Goal: Transaction & Acquisition: Purchase product/service

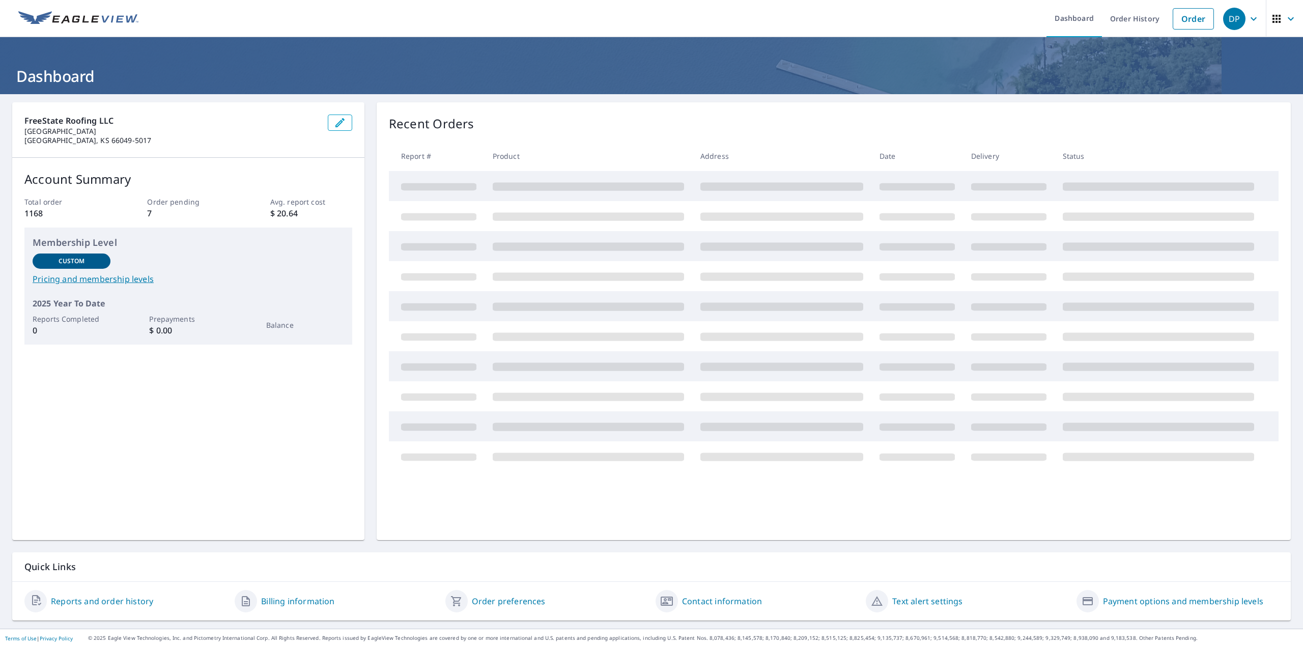
click at [1238, 23] on span "DP" at bounding box center [1242, 19] width 39 height 24
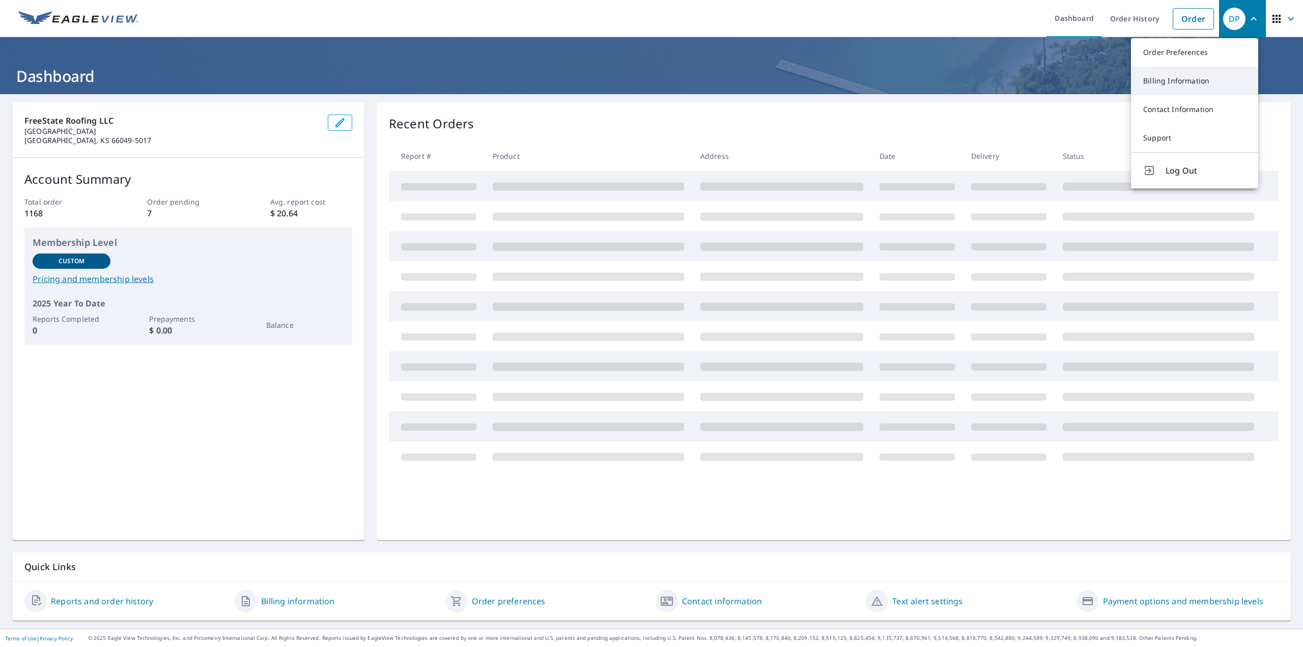
click at [1194, 87] on link "Billing Information" at bounding box center [1194, 81] width 127 height 28
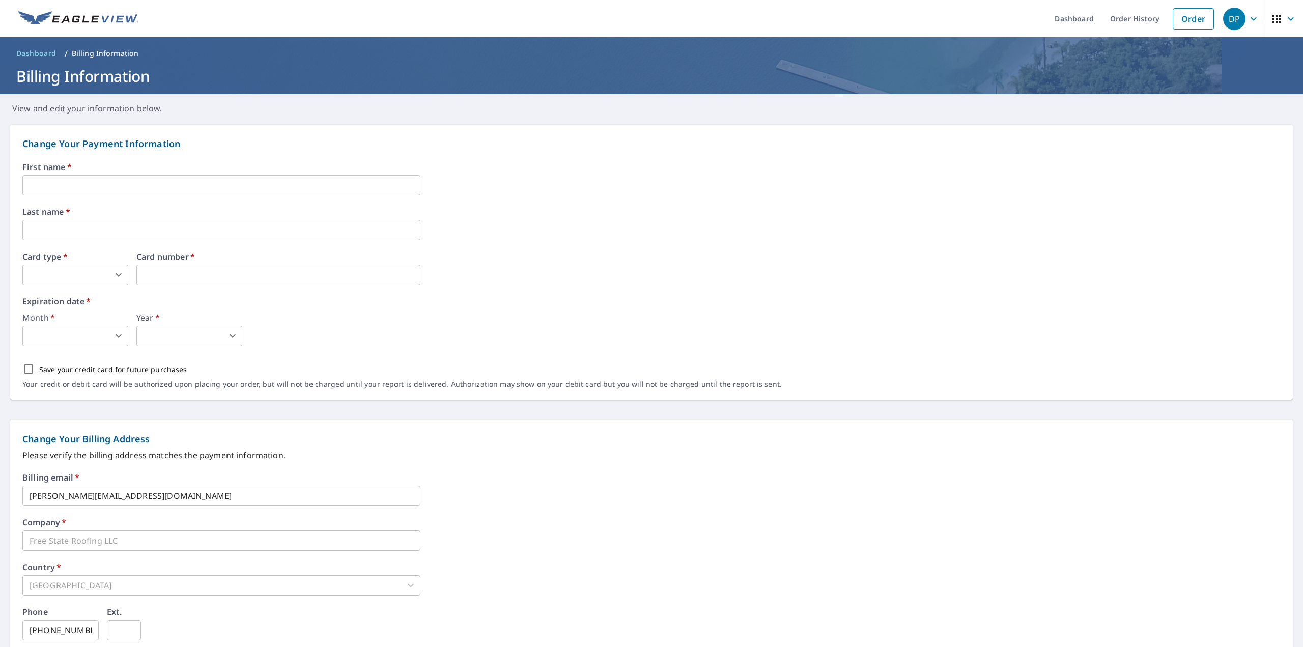
click at [74, 186] on input "text" at bounding box center [221, 185] width 398 height 20
click at [76, 186] on input "[PERSON_NAME]" at bounding box center [221, 185] width 398 height 20
type input "[PERSON_NAME]"
click at [59, 221] on input "text" at bounding box center [221, 230] width 398 height 20
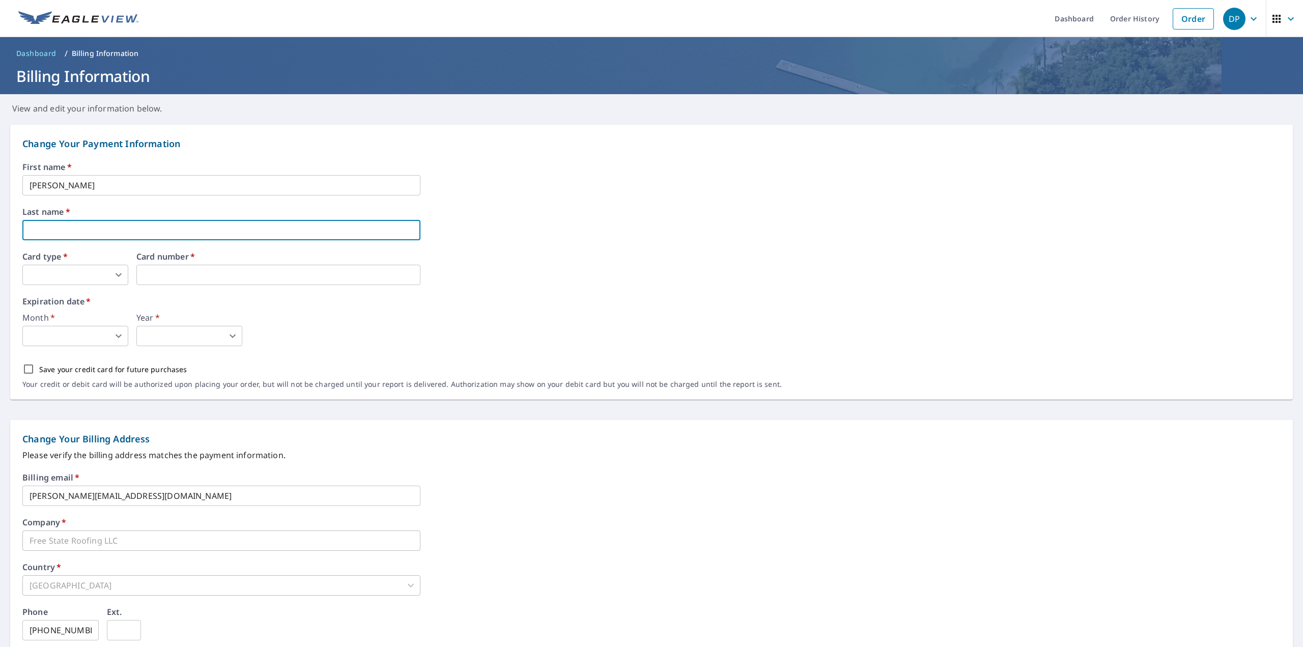
paste input "[PERSON_NAME]"
type input "[PERSON_NAME]"
click at [45, 277] on body "DP DP Dashboard Order History Order DP Dashboard / Billing Information Billing …" at bounding box center [651, 323] width 1303 height 647
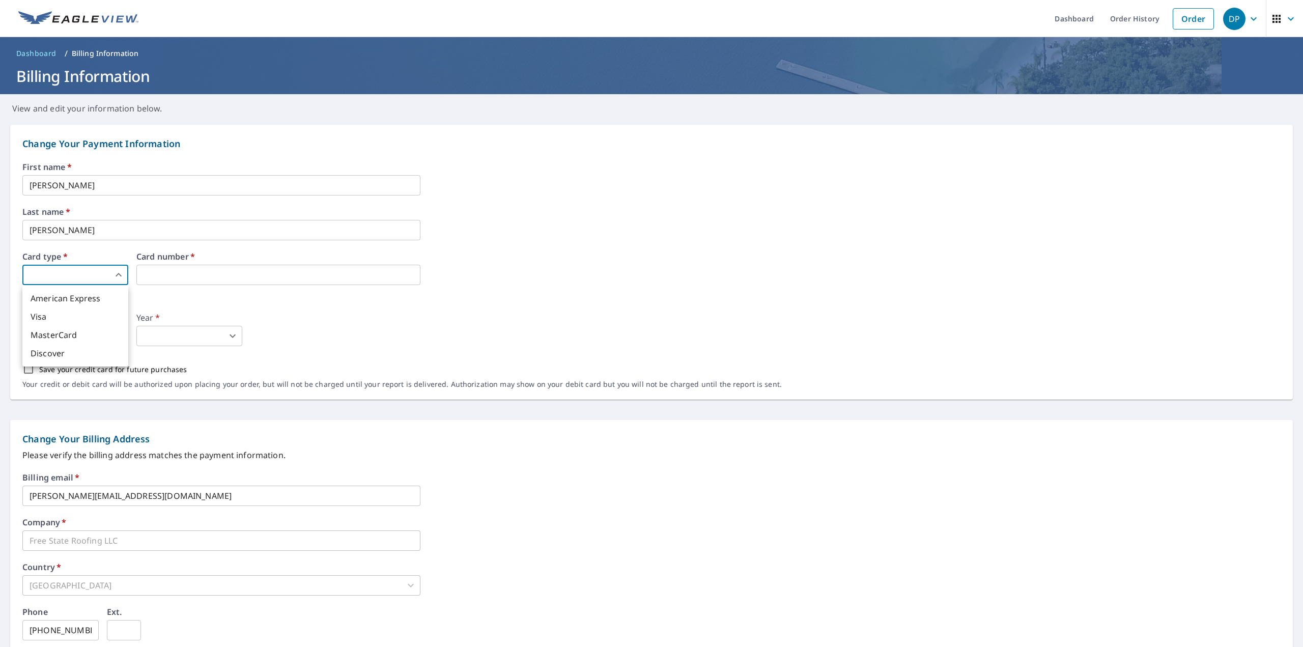
click at [158, 275] on div at bounding box center [651, 323] width 1303 height 647
click at [94, 280] on body "DP DP Dashboard Order History Order DP Dashboard / Billing Information Billing …" at bounding box center [651, 323] width 1303 height 647
click at [105, 280] on div at bounding box center [651, 323] width 1303 height 647
click at [98, 279] on body "DP DP Dashboard Order History Order DP Dashboard / Billing Information Billing …" at bounding box center [651, 323] width 1303 height 647
click at [85, 279] on div at bounding box center [651, 323] width 1303 height 647
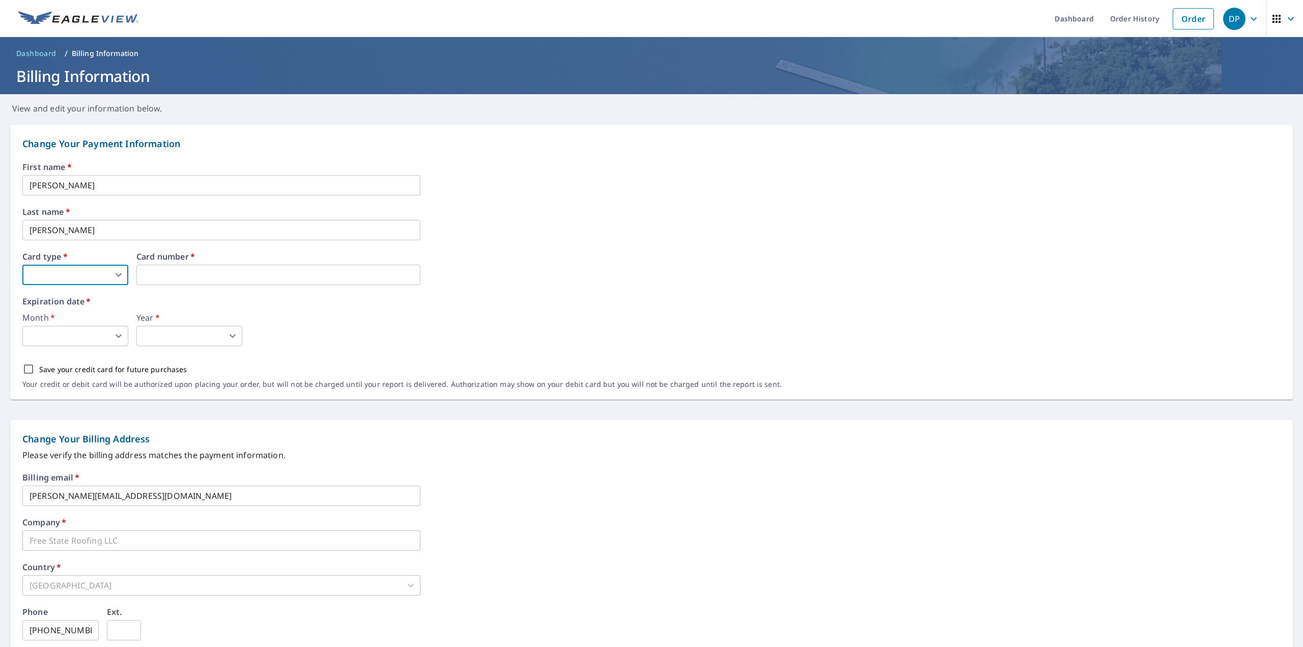
click at [114, 276] on body "DP DP Dashboard Order History Order DP Dashboard / Billing Information Billing …" at bounding box center [651, 323] width 1303 height 647
click at [107, 276] on div at bounding box center [651, 323] width 1303 height 647
click at [101, 269] on body "DP DP Dashboard Order History Order DP Dashboard / Billing Information Billing …" at bounding box center [651, 323] width 1303 height 647
click at [111, 273] on div at bounding box center [651, 323] width 1303 height 647
click at [95, 275] on body "DP DP Dashboard Order History Order DP Dashboard / Billing Information Billing …" at bounding box center [651, 323] width 1303 height 647
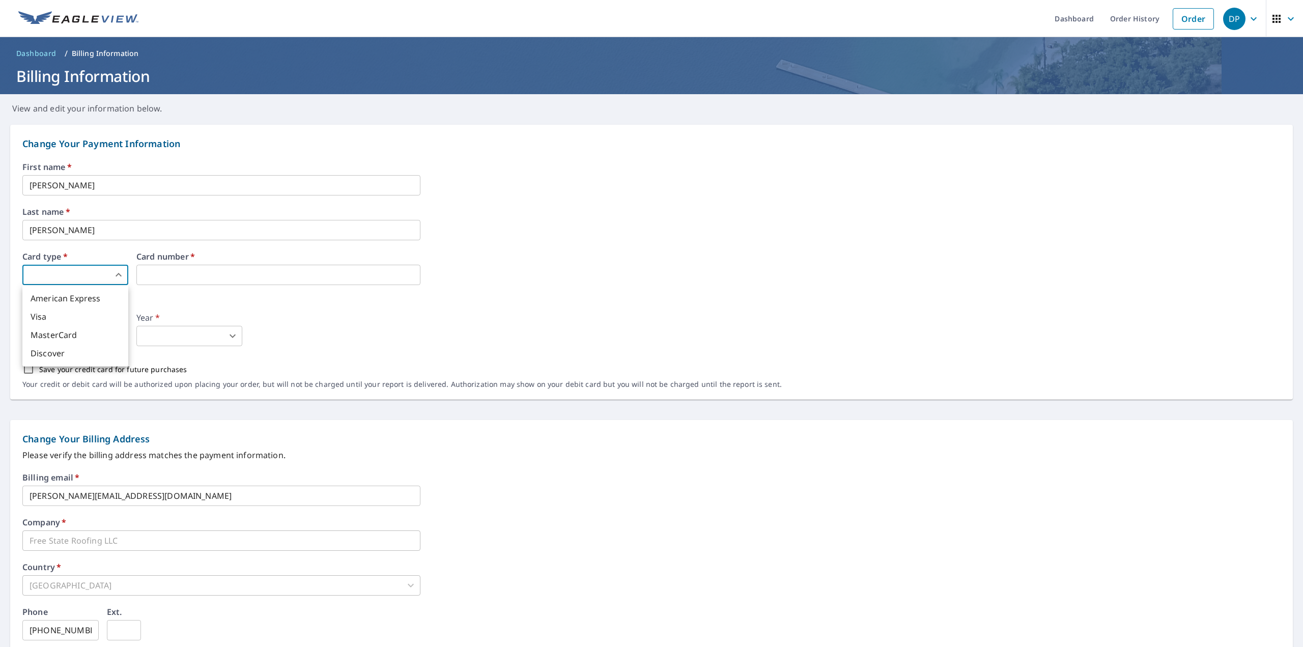
click at [85, 277] on div at bounding box center [651, 323] width 1303 height 647
click at [71, 279] on body "DP DP Dashboard Order History Order DP Dashboard / Billing Information Billing …" at bounding box center [651, 323] width 1303 height 647
click at [67, 278] on div at bounding box center [651, 323] width 1303 height 647
click at [99, 276] on body "DP DP Dashboard Order History Order DP Dashboard / Billing Information Billing …" at bounding box center [651, 323] width 1303 height 647
click at [107, 278] on div at bounding box center [651, 323] width 1303 height 647
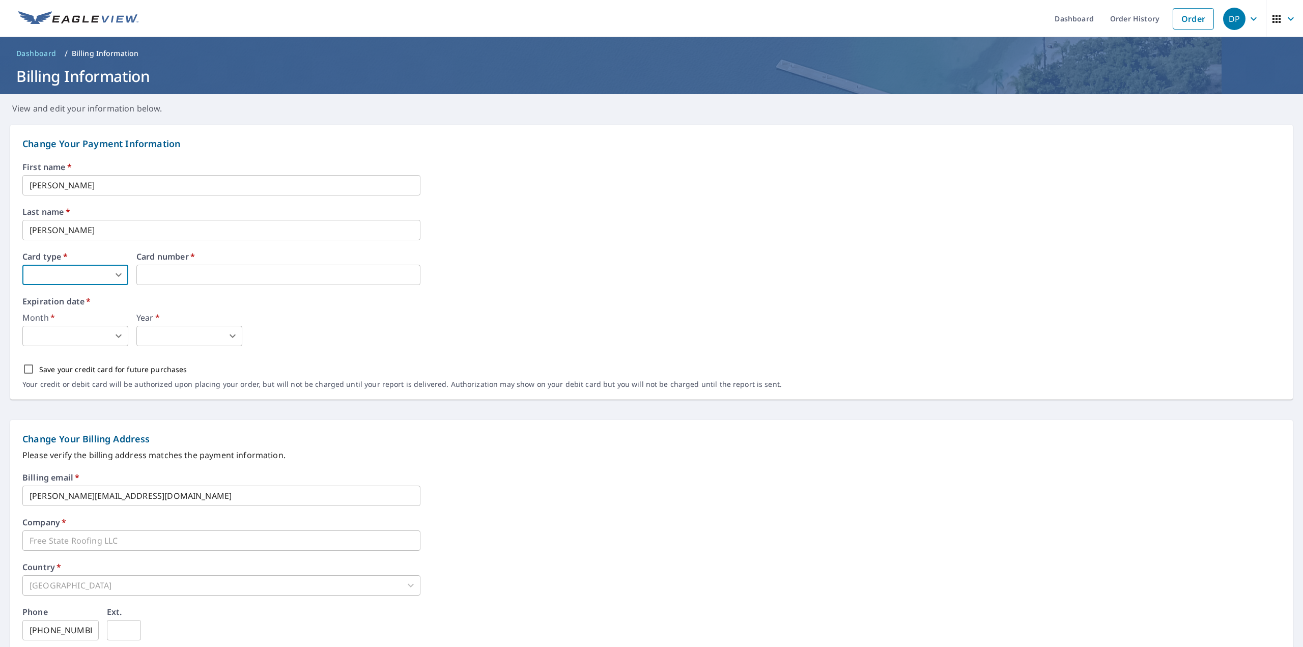
click at [97, 276] on body "DP DP Dashboard Order History Order DP Dashboard / Billing Information Billing …" at bounding box center [651, 323] width 1303 height 647
click at [149, 277] on div at bounding box center [651, 323] width 1303 height 647
click at [105, 278] on body "DP DP Dashboard Order History Order DP Dashboard / Billing Information Billing …" at bounding box center [651, 323] width 1303 height 647
click at [90, 279] on div at bounding box center [651, 323] width 1303 height 647
click at [102, 277] on body "DP DP Dashboard Order History Order DP Dashboard / Billing Information Billing …" at bounding box center [651, 323] width 1303 height 647
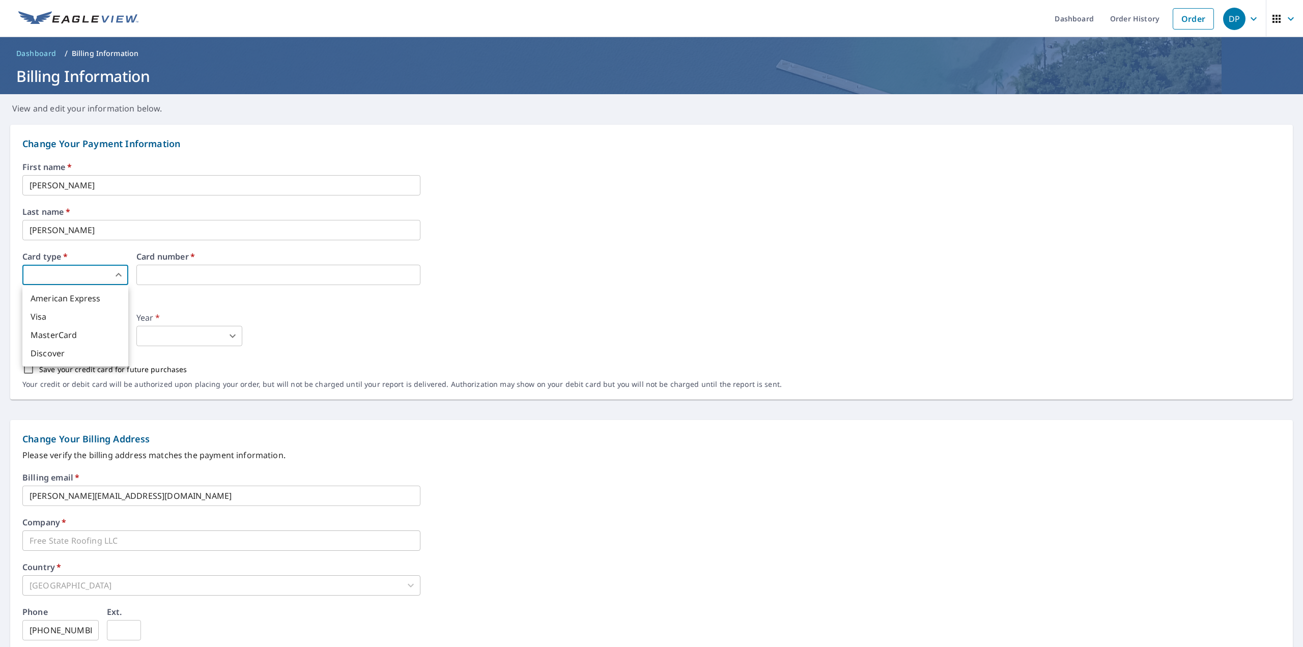
click at [112, 278] on div at bounding box center [651, 323] width 1303 height 647
click at [102, 279] on body "DP DP Dashboard Order History Order DP Dashboard / Billing Information Billing …" at bounding box center [651, 323] width 1303 height 647
click at [62, 320] on li "Visa" at bounding box center [75, 316] width 106 height 18
type input "2"
click at [104, 334] on body "DP DP Dashboard Order History Order DP Dashboard / Billing Information Billing …" at bounding box center [651, 323] width 1303 height 647
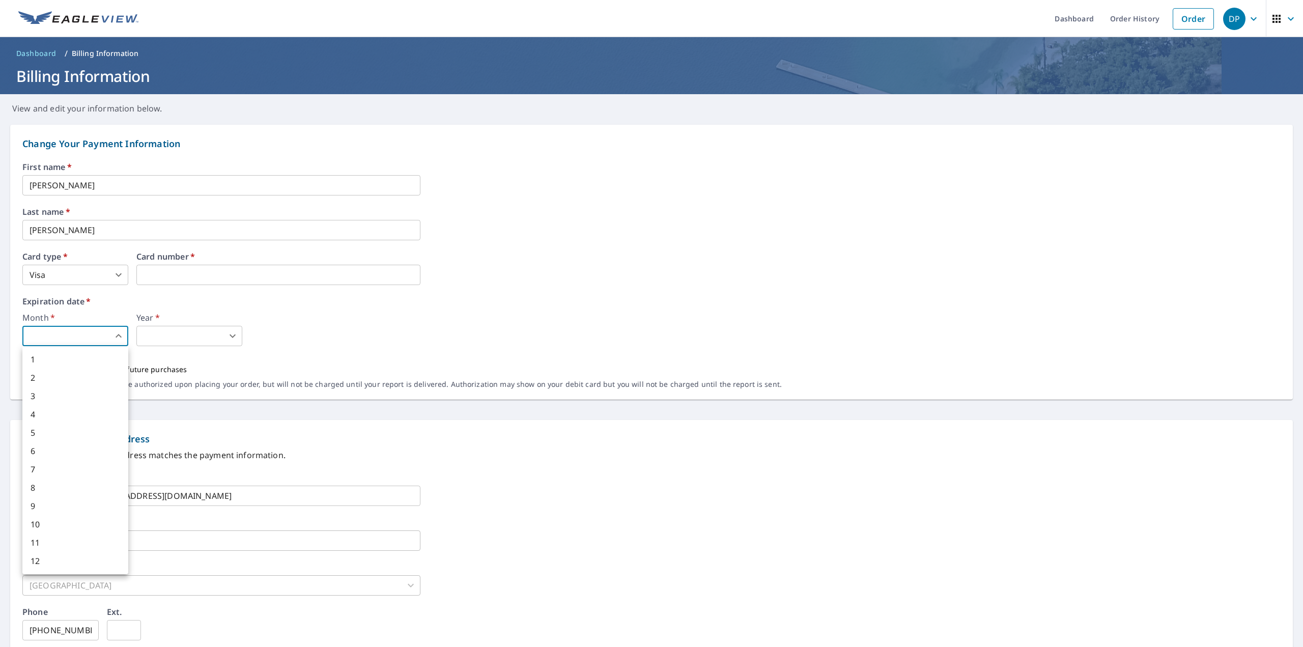
drag, startPoint x: 51, startPoint y: 469, endPoint x: 70, endPoint y: 454, distance: 24.2
click at [51, 469] on li "7" at bounding box center [75, 469] width 106 height 18
type input "7"
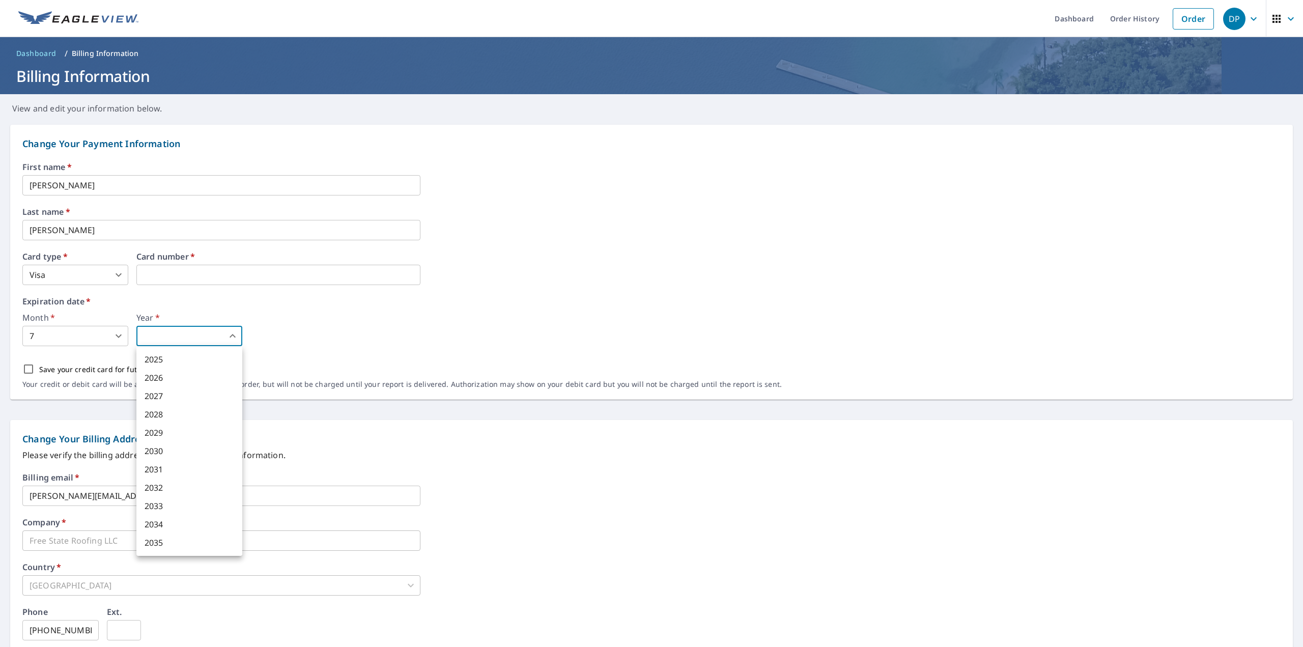
click at [166, 340] on body "DP DP Dashboard Order History Order DP Dashboard / Billing Information Billing …" at bounding box center [651, 323] width 1303 height 647
click at [177, 428] on li "2029" at bounding box center [189, 432] width 106 height 18
type input "2029"
click at [28, 368] on input "Save your credit card for future purchases" at bounding box center [28, 368] width 21 height 21
checkbox input "true"
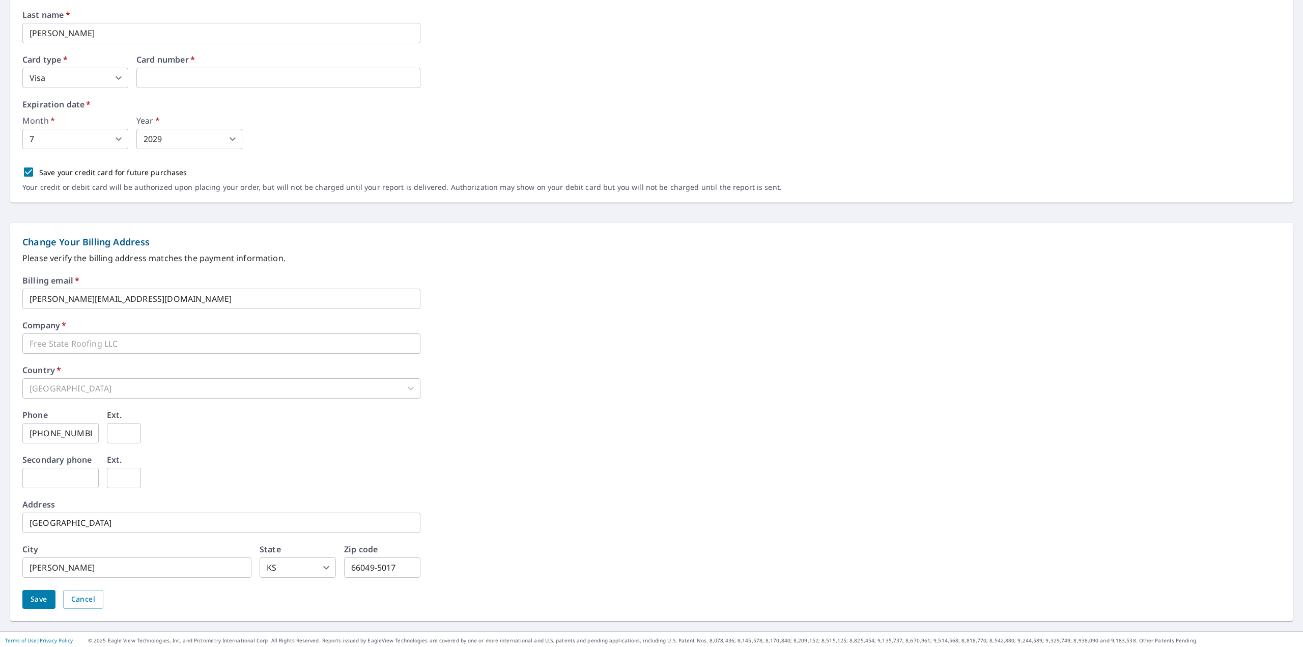
scroll to position [199, 0]
click at [32, 589] on button "Save" at bounding box center [38, 596] width 33 height 19
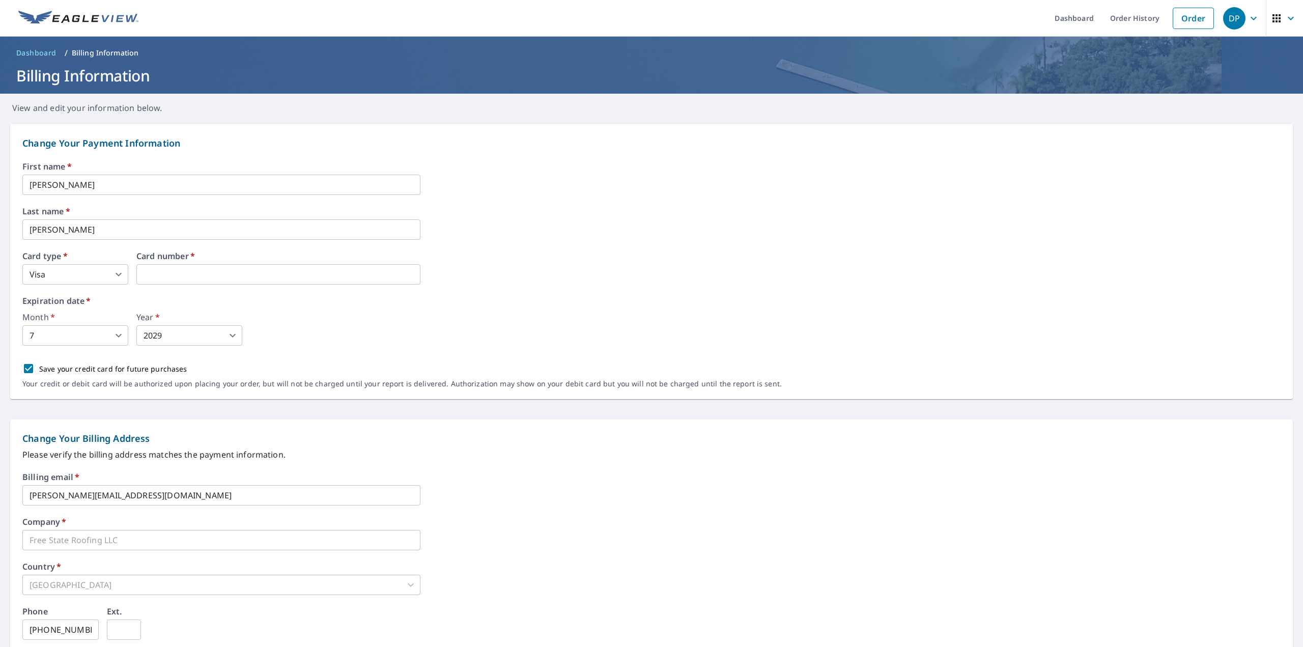
scroll to position [0, 0]
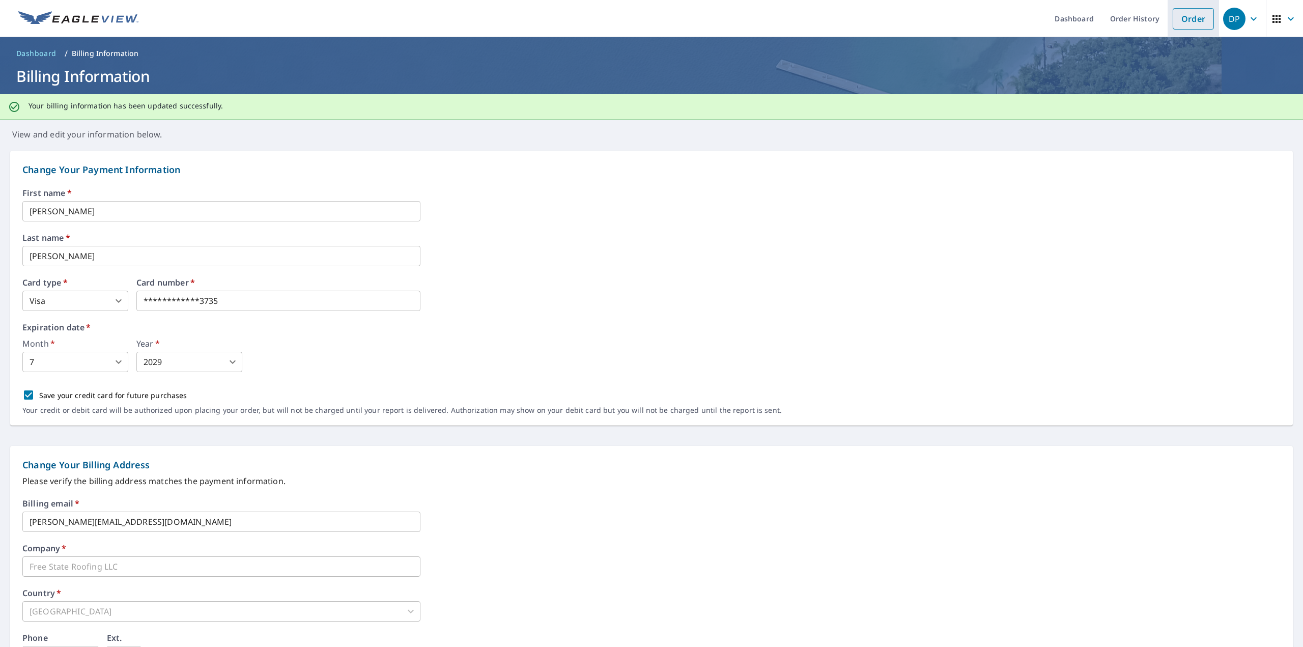
click at [1190, 25] on link "Order" at bounding box center [1192, 18] width 41 height 21
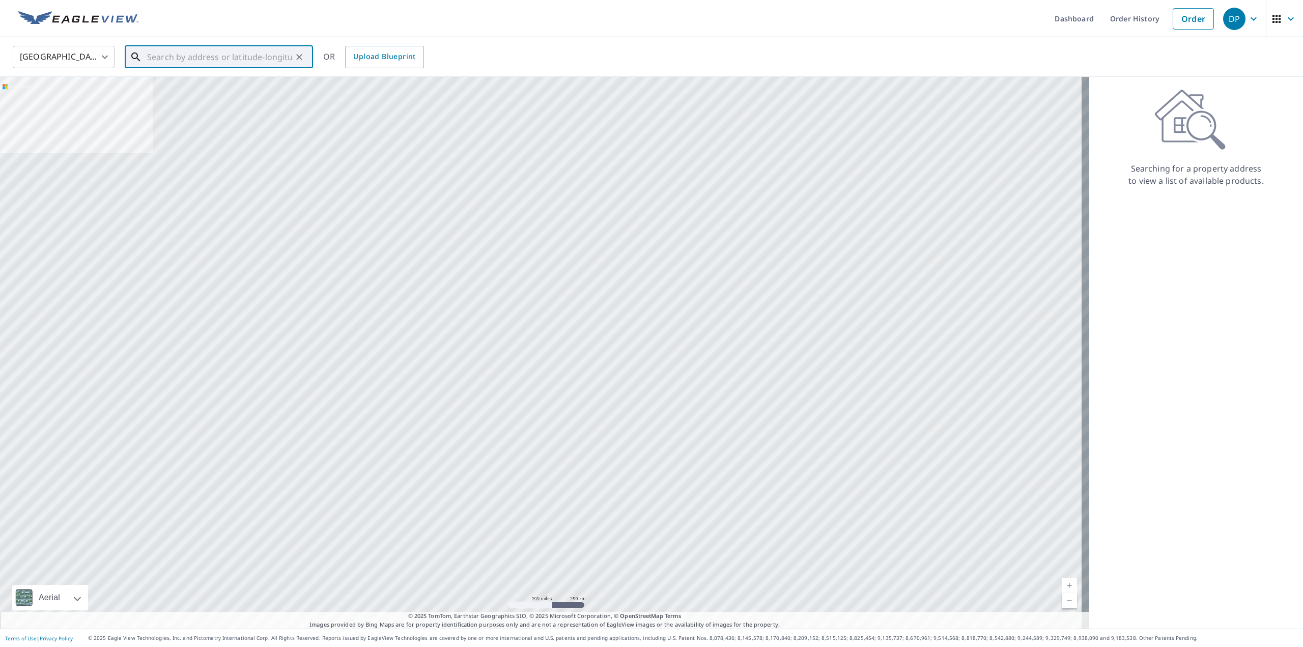
click at [214, 59] on input "text" at bounding box center [219, 57] width 145 height 28
paste input "[STREET_ADDRESS][PERSON_NAME]"
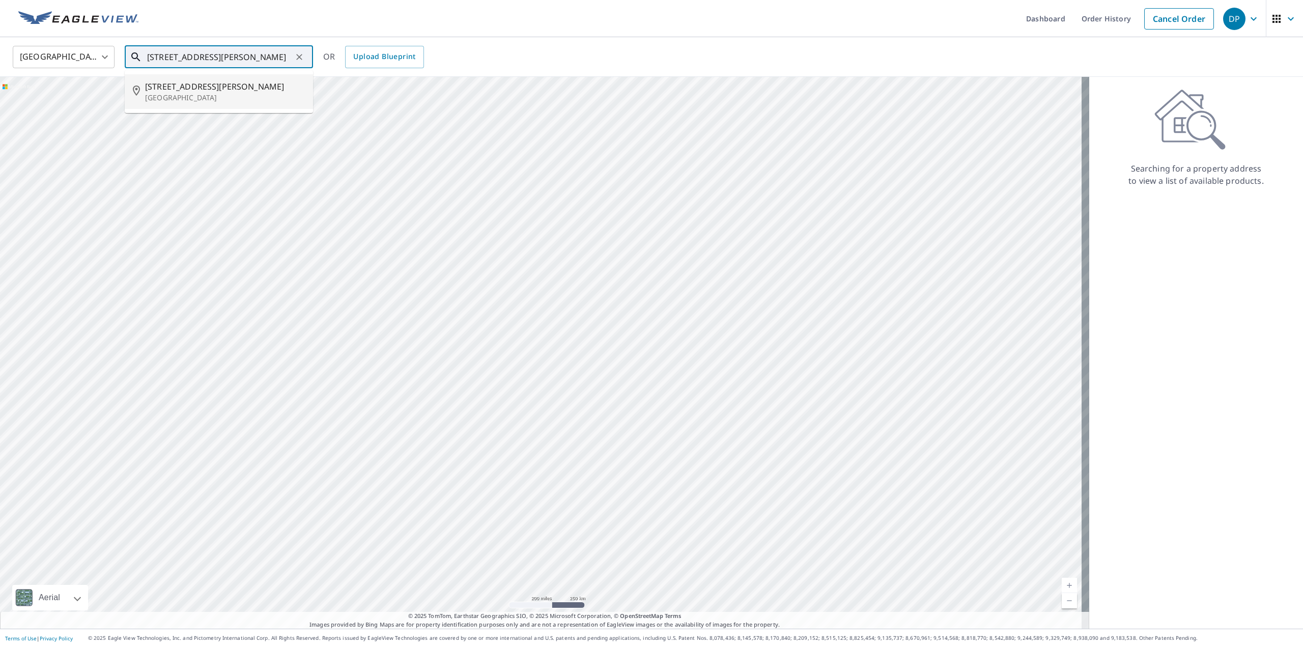
click at [211, 86] on span "[STREET_ADDRESS][PERSON_NAME]" at bounding box center [225, 86] width 160 height 12
type input "[STREET_ADDRESS][PERSON_NAME]"
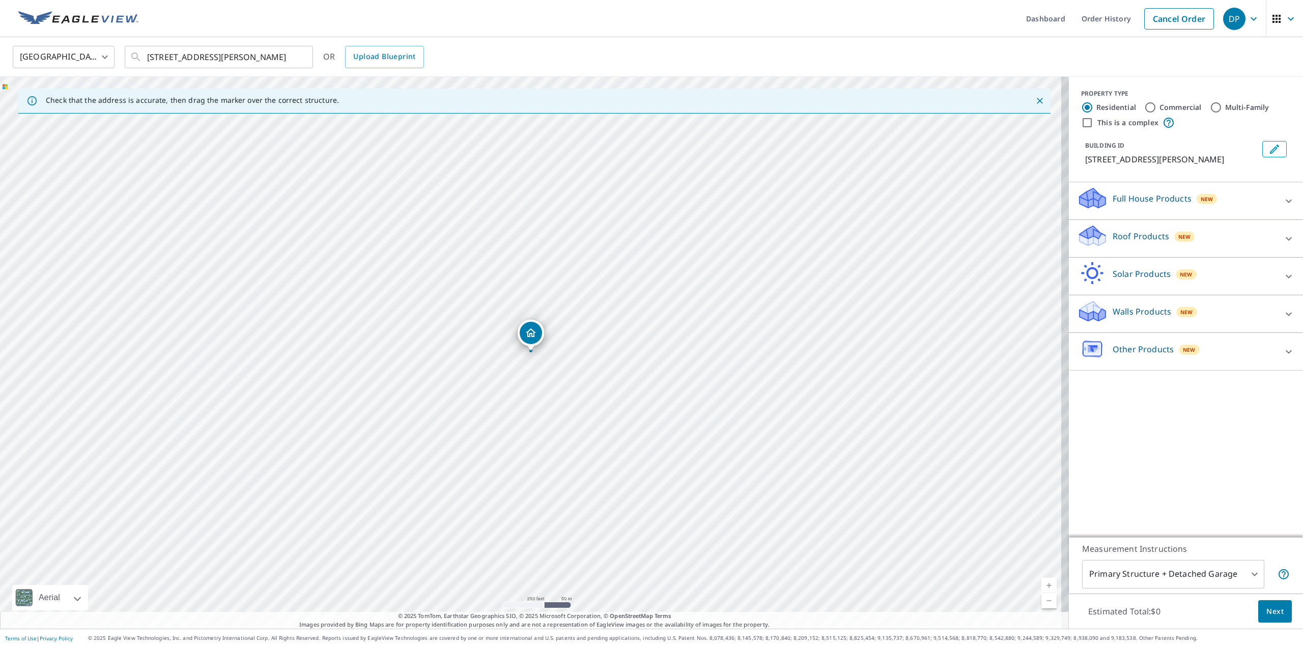
click at [1145, 237] on p "Roof Products" at bounding box center [1140, 236] width 56 height 12
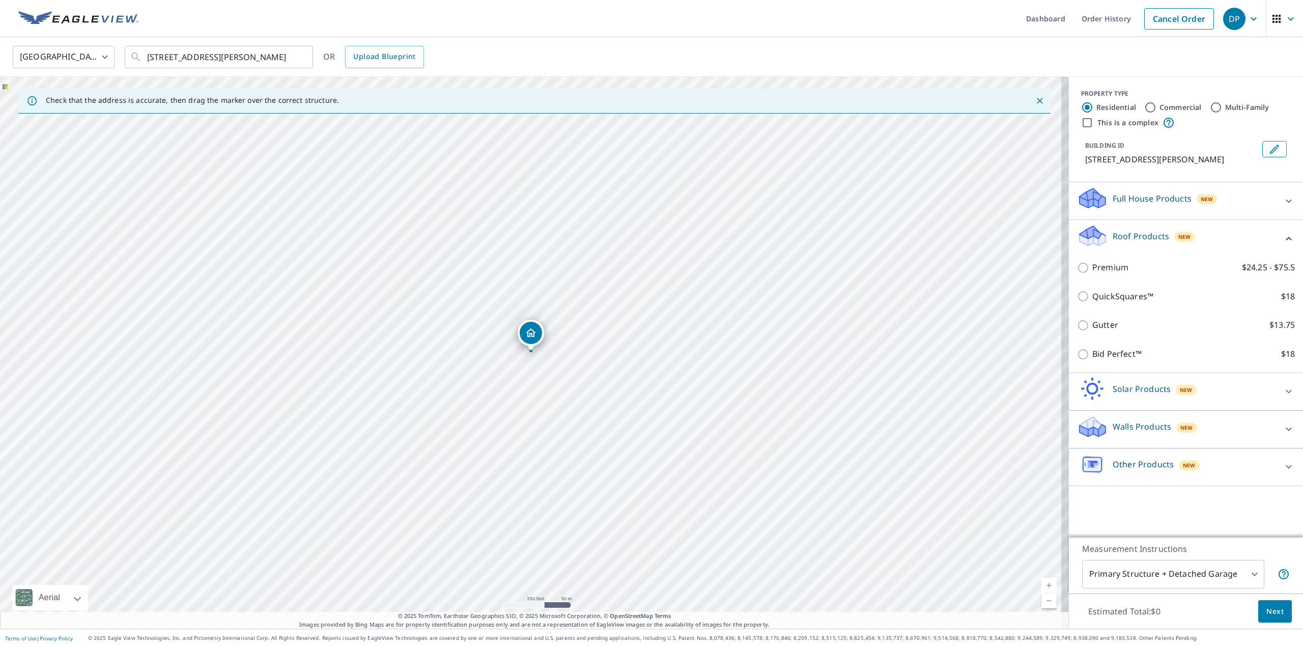
click at [1108, 303] on div "QuickSquares™ $18" at bounding box center [1186, 296] width 218 height 29
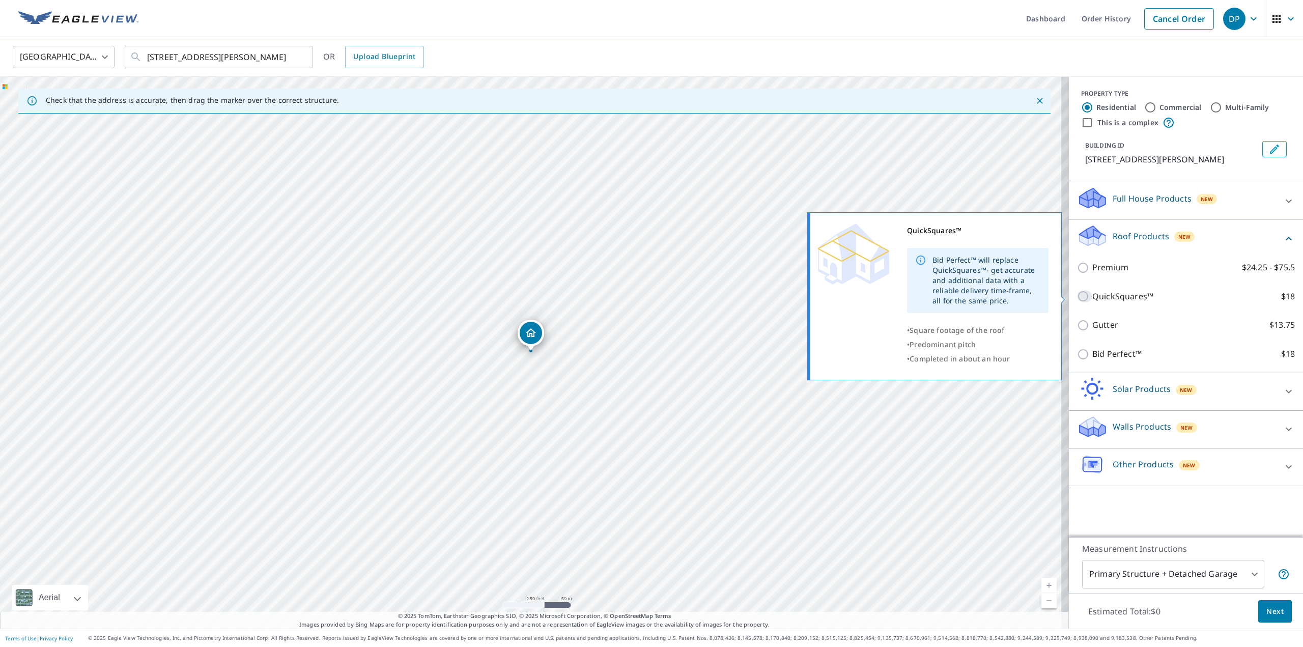
click at [1081, 296] on input "QuickSquares™ $18" at bounding box center [1084, 296] width 15 height 12
checkbox input "true"
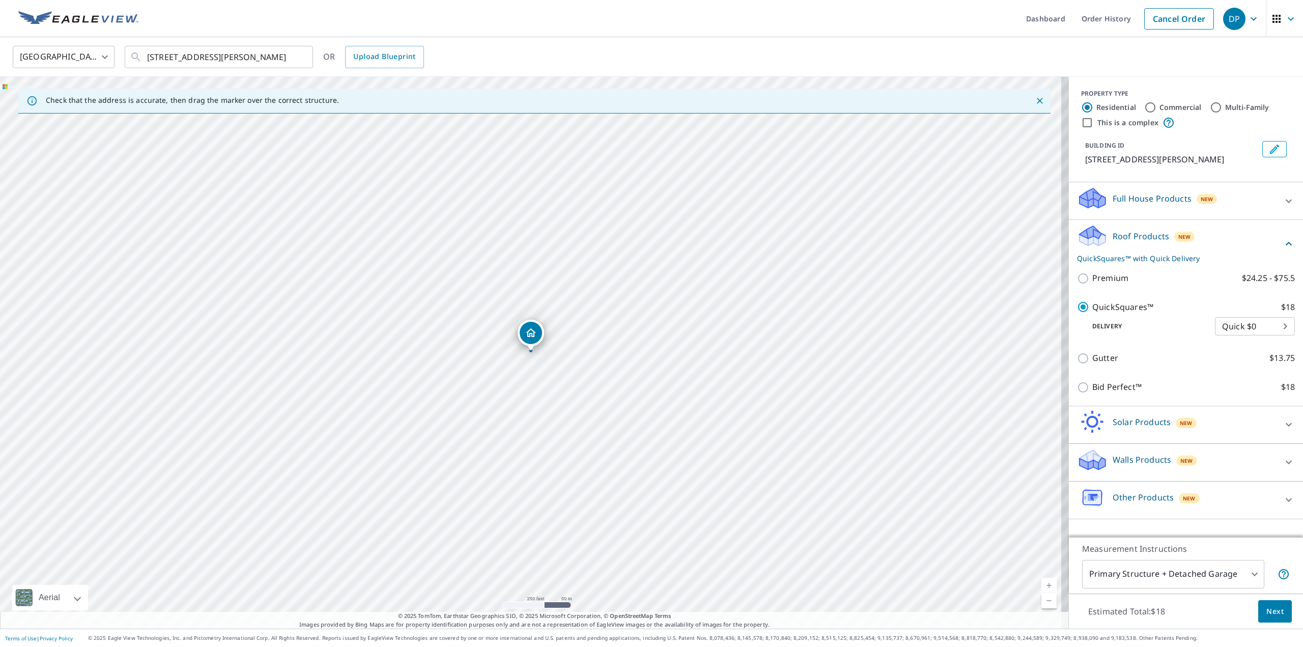
click at [1264, 604] on button "Next" at bounding box center [1275, 611] width 34 height 23
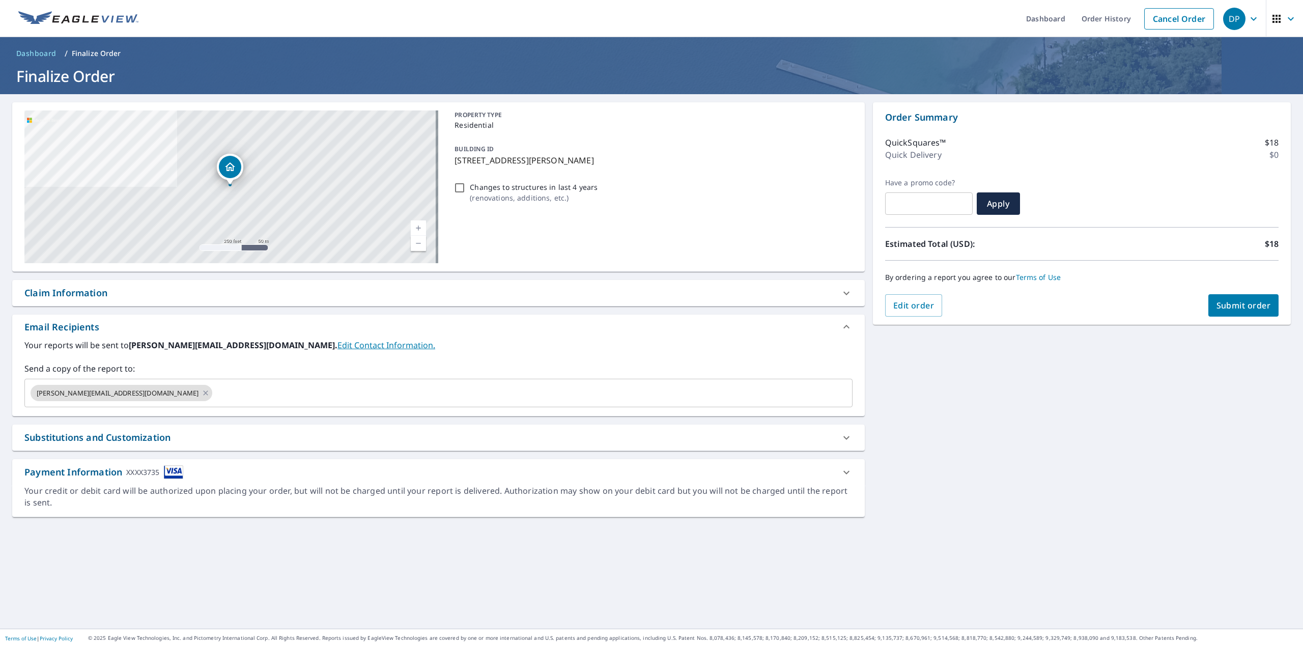
click at [1222, 308] on span "Submit order" at bounding box center [1243, 305] width 54 height 11
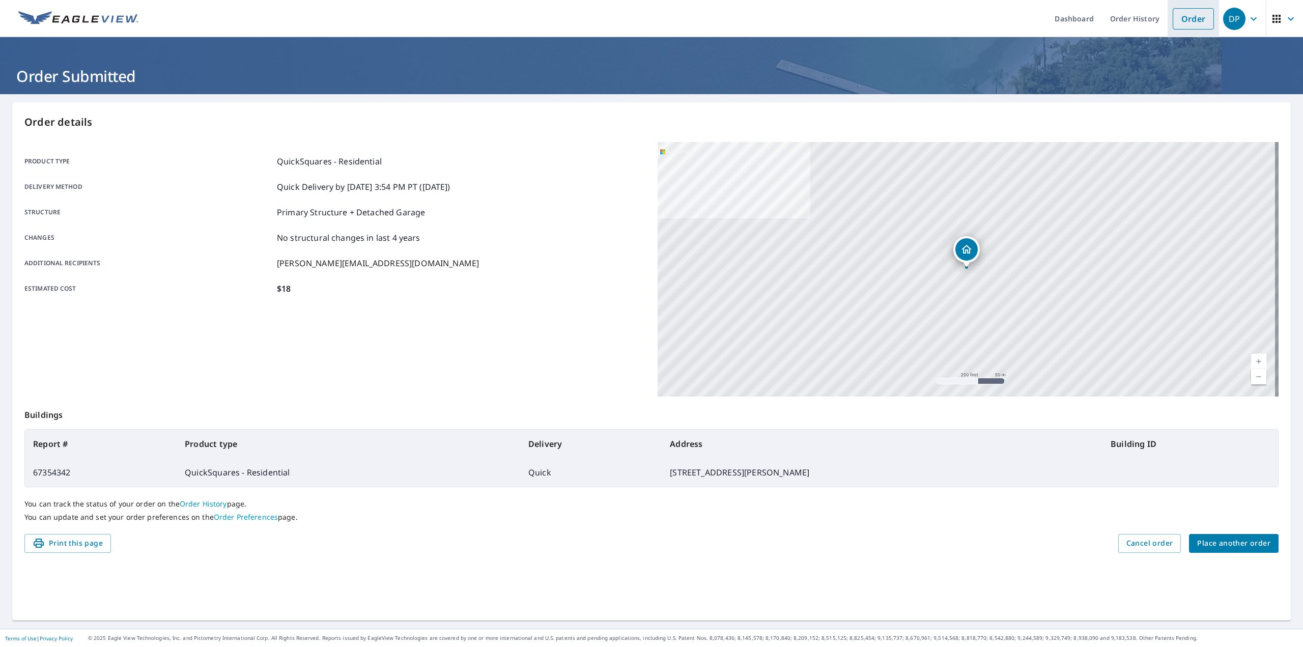
click at [1183, 21] on link "Order" at bounding box center [1192, 18] width 41 height 21
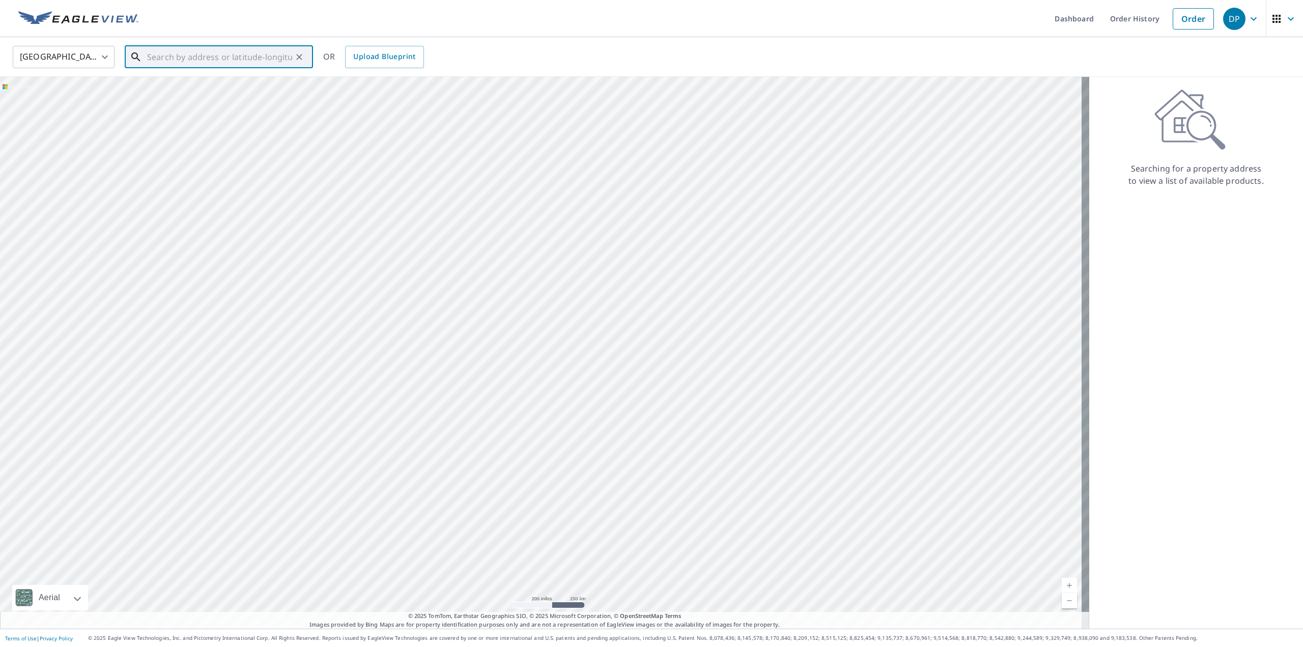
click at [219, 57] on input "text" at bounding box center [219, 57] width 145 height 28
paste input "[STREET_ADDRESS]"
click at [211, 83] on span "[STREET_ADDRESS]" at bounding box center [225, 86] width 160 height 12
type input "[STREET_ADDRESS]"
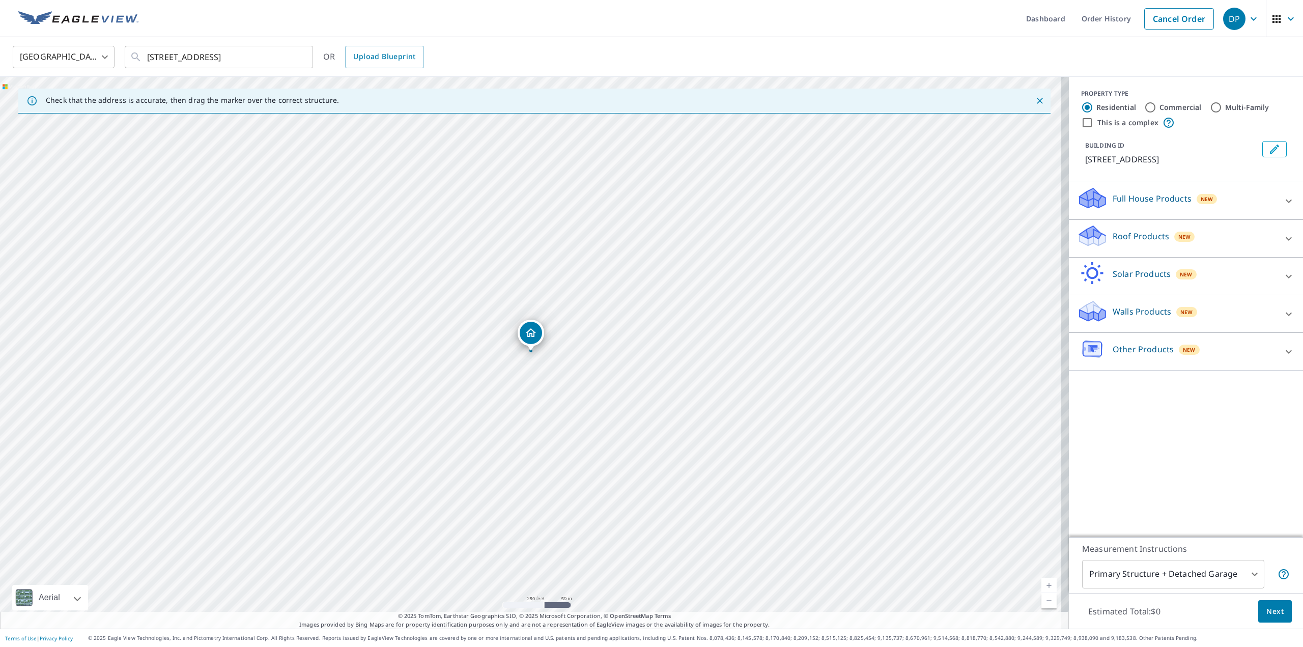
click at [1125, 246] on div "Roof Products New" at bounding box center [1176, 238] width 199 height 29
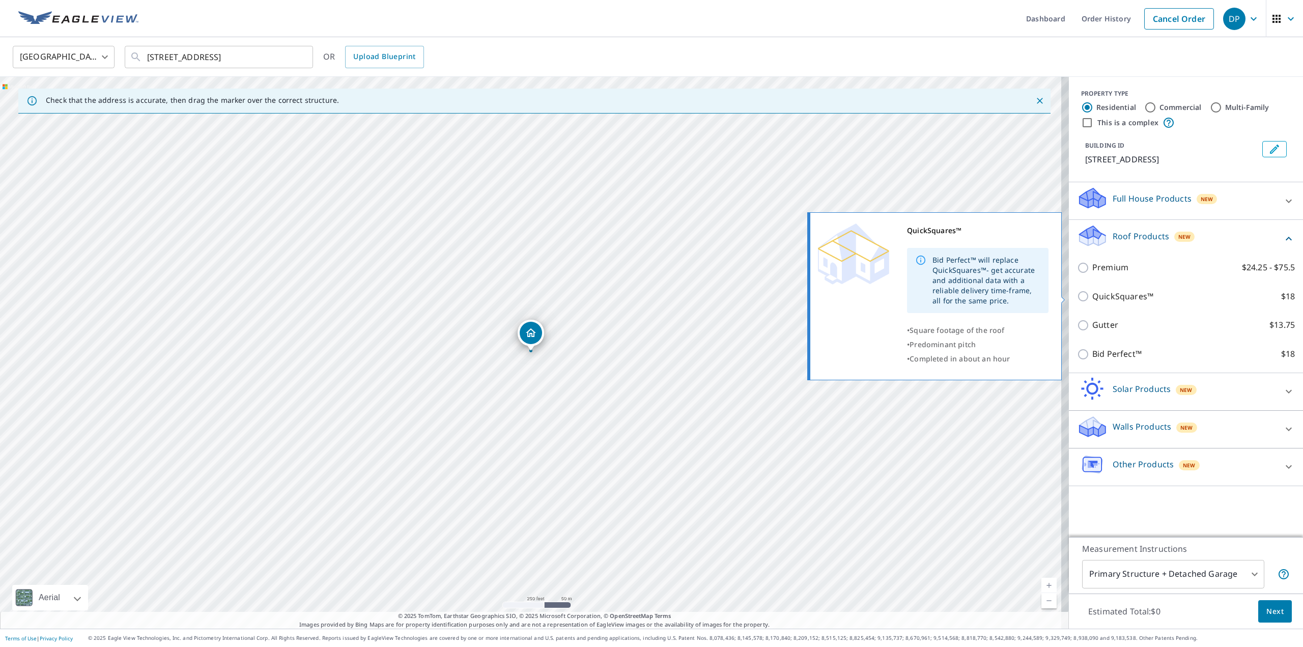
click at [1114, 295] on p "QuickSquares™" at bounding box center [1122, 296] width 61 height 13
click at [1092, 295] on input "QuickSquares™ $18" at bounding box center [1084, 296] width 15 height 12
checkbox input "true"
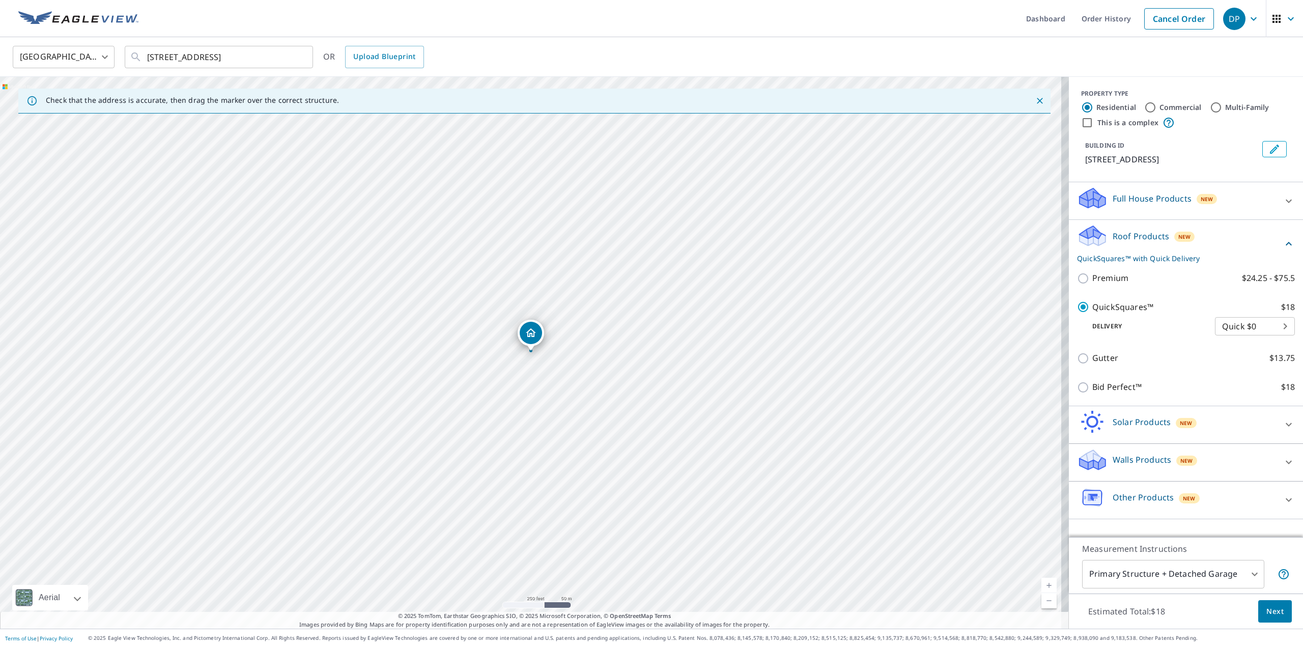
click at [1266, 607] on span "Next" at bounding box center [1274, 611] width 17 height 13
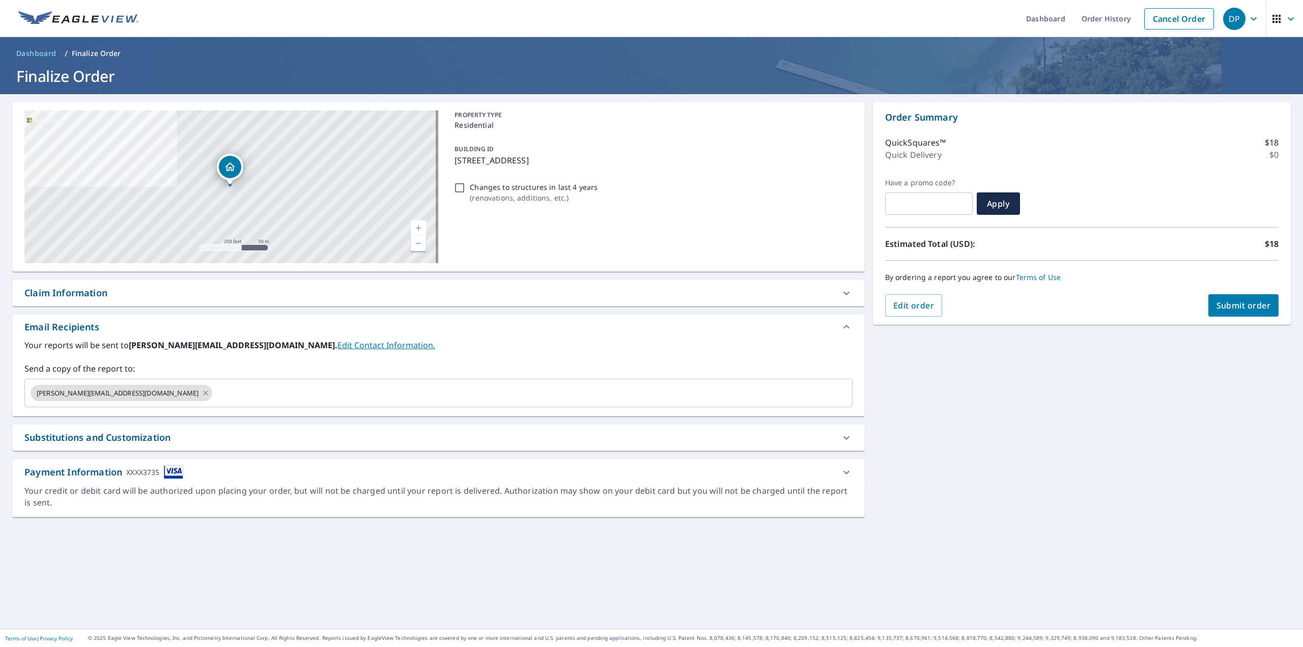
click at [1221, 311] on button "Submit order" at bounding box center [1243, 305] width 71 height 22
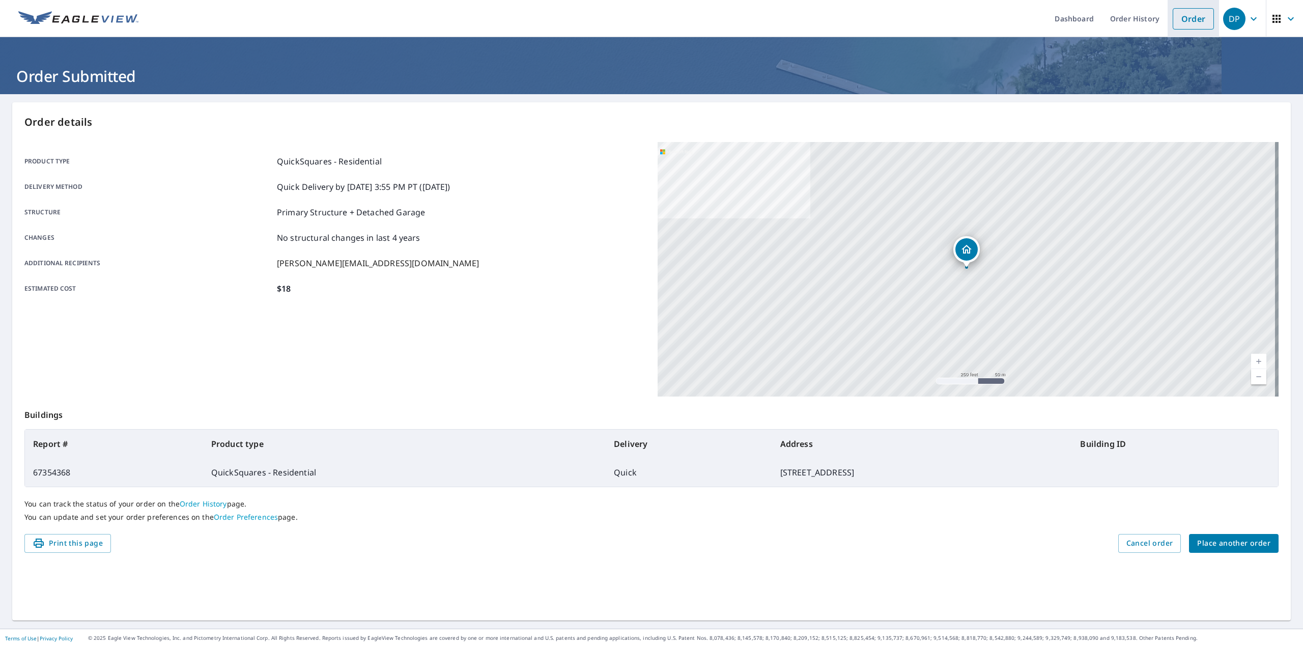
click at [1171, 30] on li "Order" at bounding box center [1192, 18] width 51 height 37
click at [1173, 27] on link "Order" at bounding box center [1192, 18] width 41 height 21
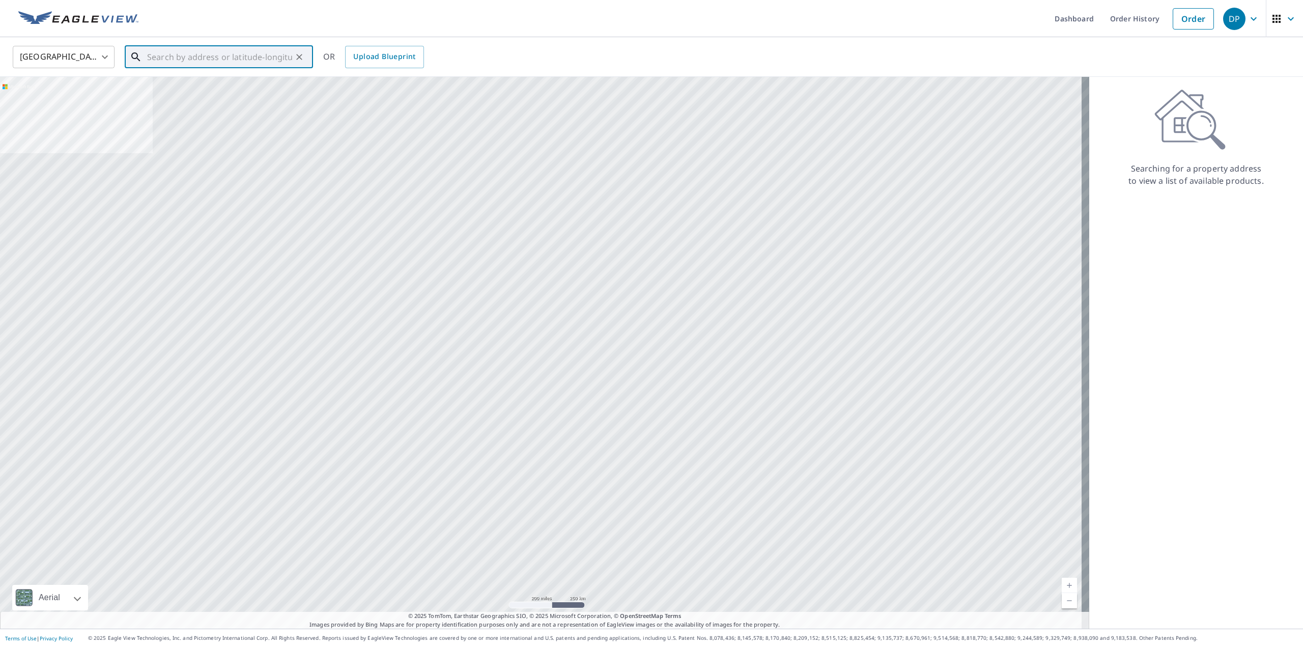
click at [220, 59] on input "text" at bounding box center [219, 57] width 145 height 28
paste input "[STREET_ADDRESS]"
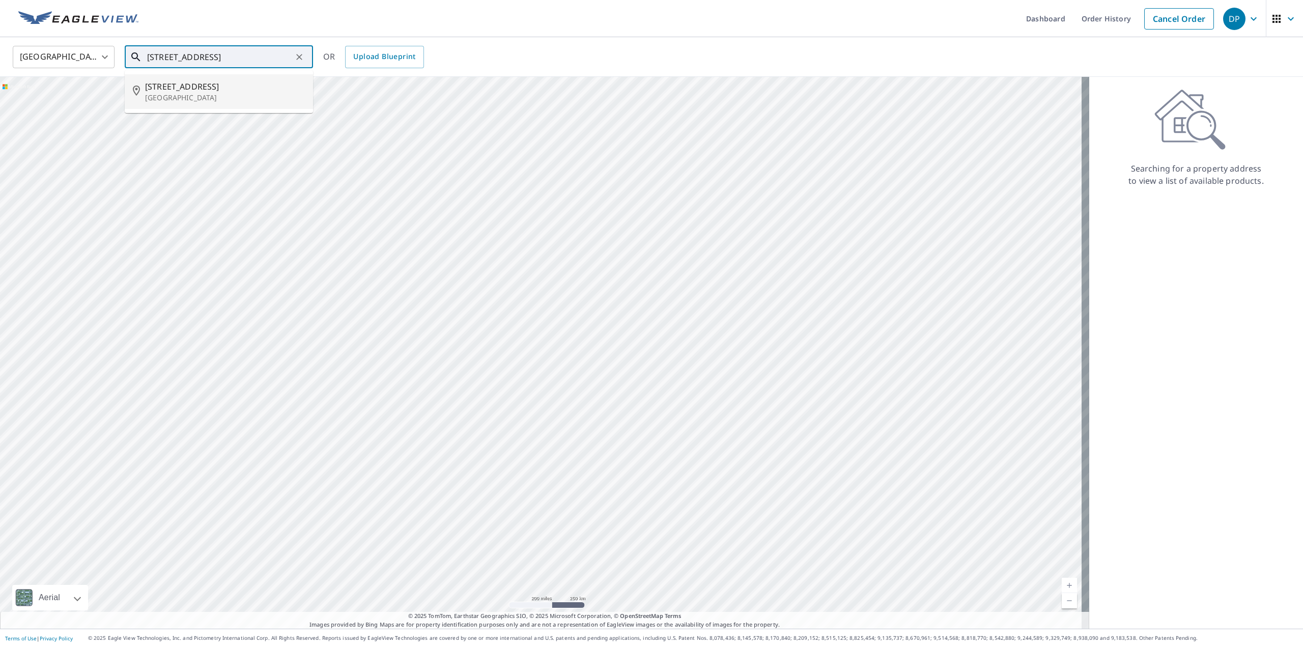
click at [185, 82] on span "[STREET_ADDRESS]" at bounding box center [225, 86] width 160 height 12
type input "[STREET_ADDRESS]"
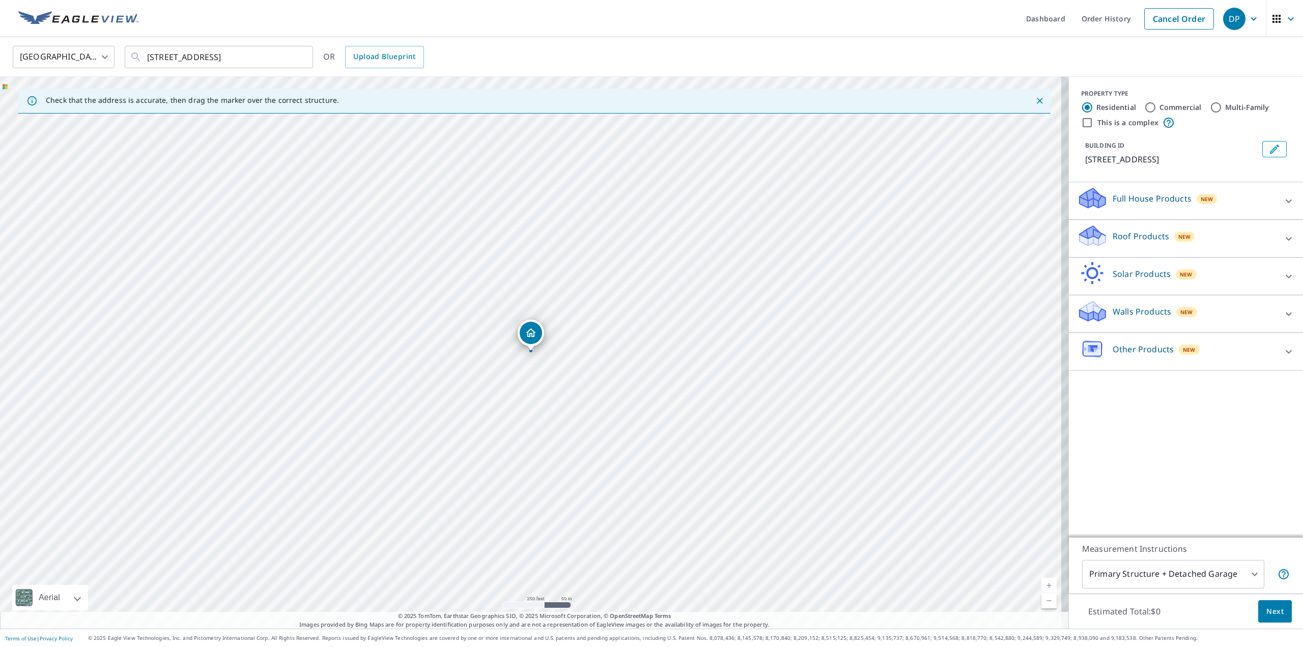
click at [1119, 244] on div "Roof Products New" at bounding box center [1176, 238] width 199 height 29
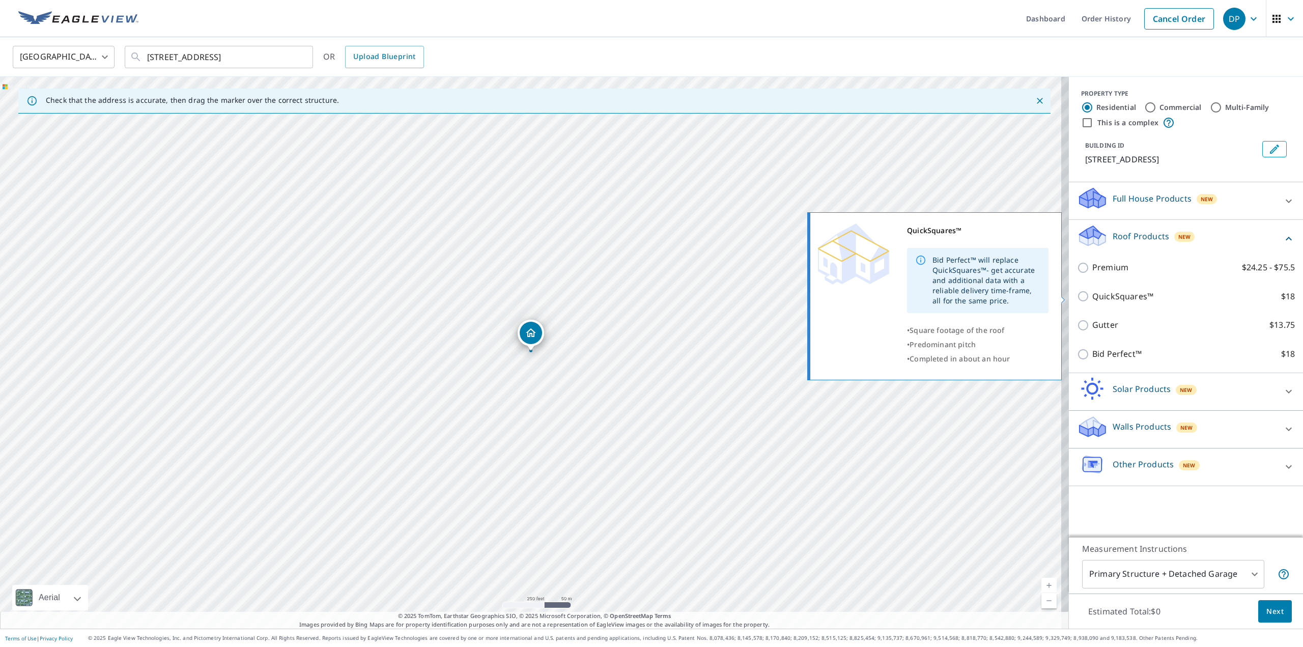
click at [1113, 300] on p "QuickSquares™" at bounding box center [1122, 296] width 61 height 13
click at [1092, 300] on input "QuickSquares™ $18" at bounding box center [1084, 296] width 15 height 12
checkbox input "true"
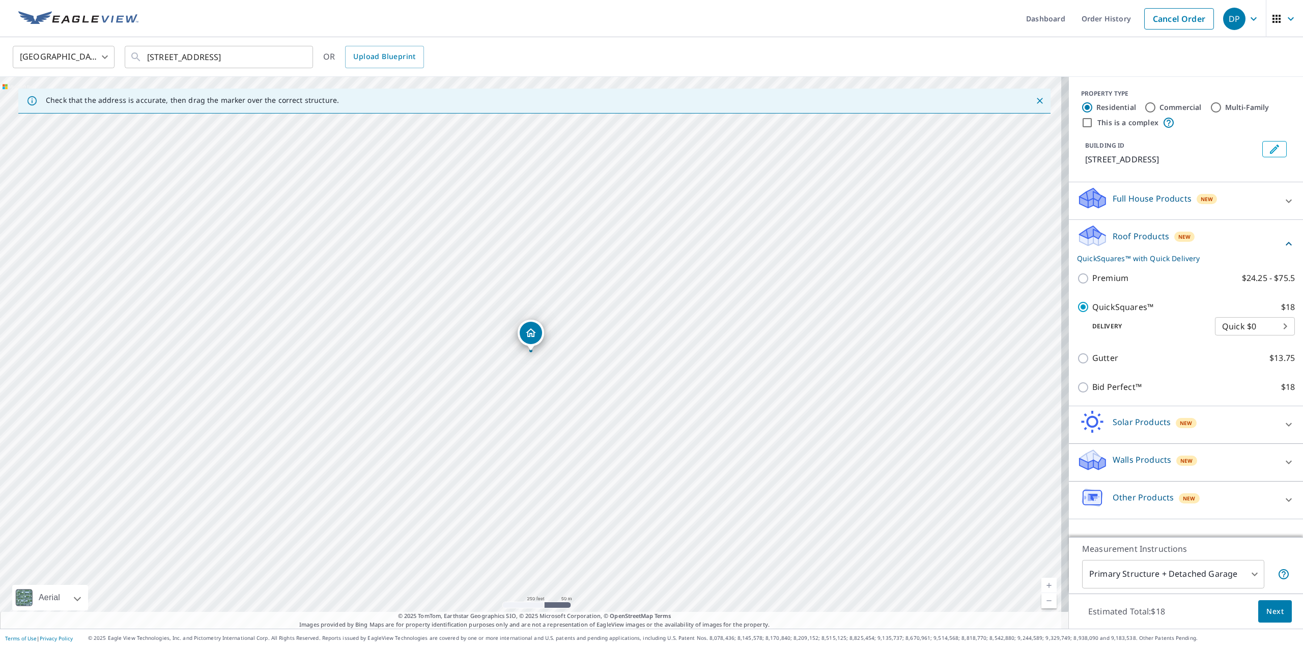
click at [1266, 607] on span "Next" at bounding box center [1274, 611] width 17 height 13
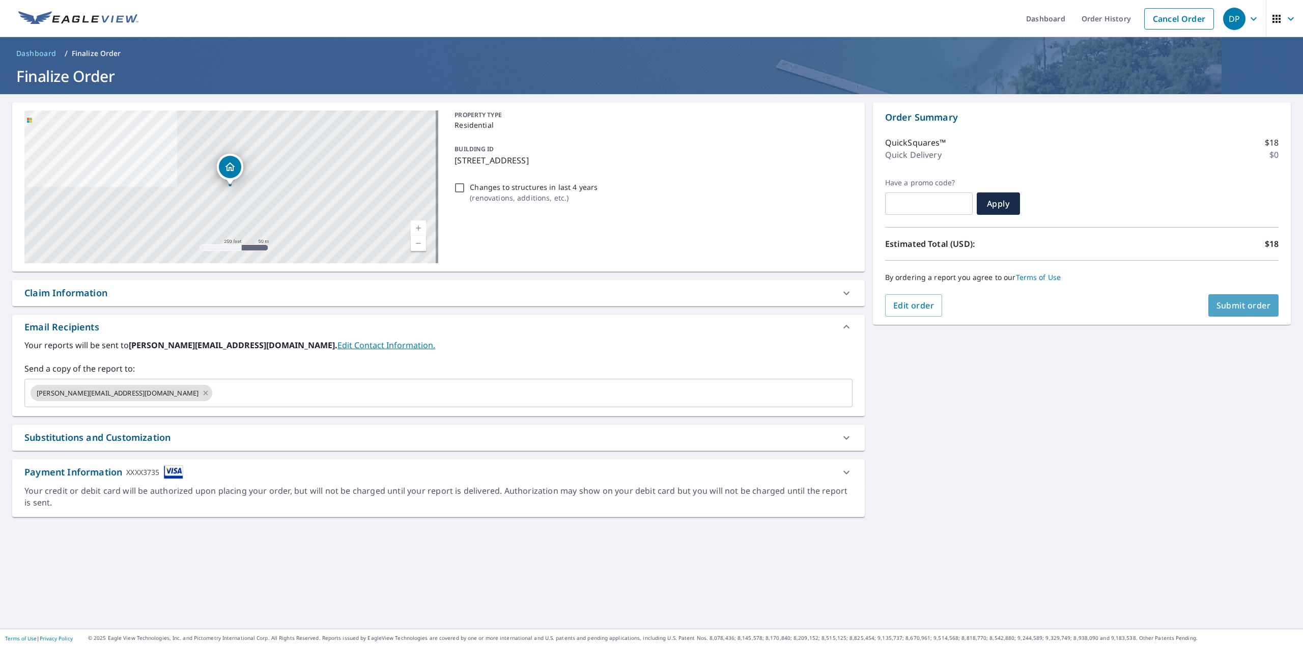
click at [1219, 312] on button "Submit order" at bounding box center [1243, 305] width 71 height 22
